Goal: Task Accomplishment & Management: Complete application form

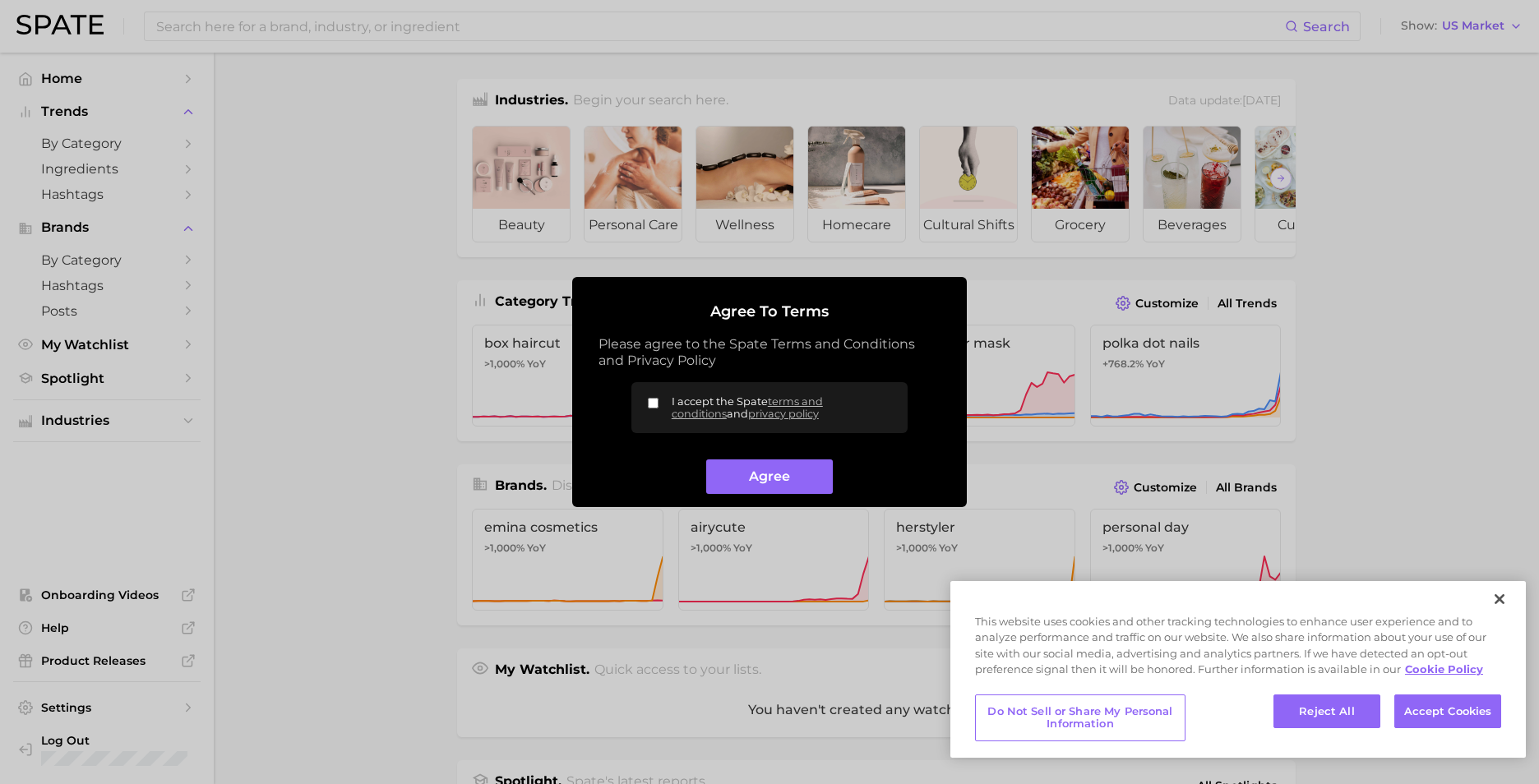
click at [648, 402] on input "I accept the Spate terms and conditions and privacy policy" at bounding box center [653, 402] width 10 height 10
checkbox input "true"
